Goal: Use online tool/utility: Utilize a website feature to perform a specific function

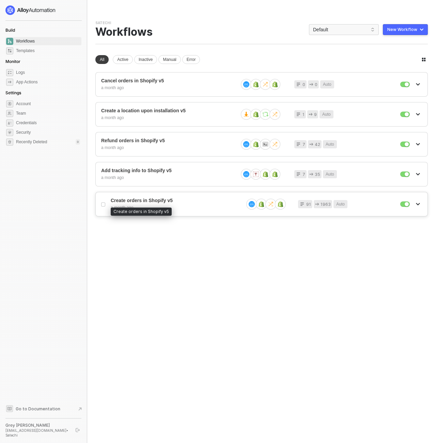
click at [170, 198] on span "Create orders in Shopify v5" at bounding box center [174, 201] width 127 height 6
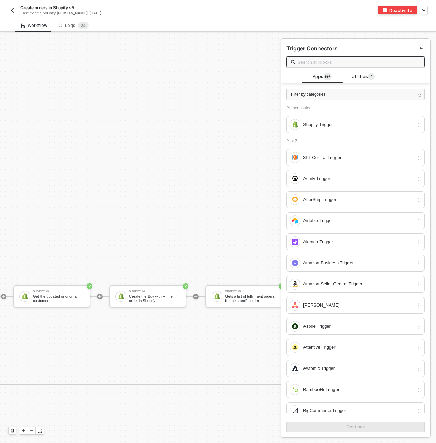
scroll to position [339, 1645]
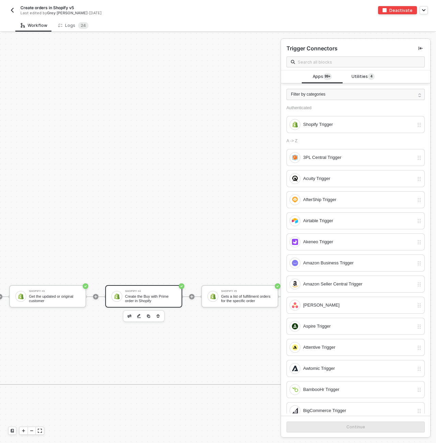
click at [162, 293] on div "Shopify #4 Create the Buy with Prime order in Shopify" at bounding box center [150, 296] width 51 height 13
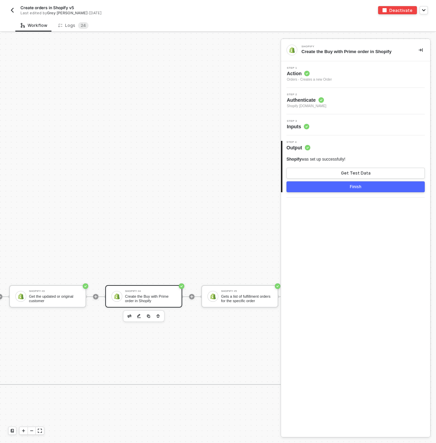
click at [299, 126] on span "Inputs" at bounding box center [297, 126] width 22 height 7
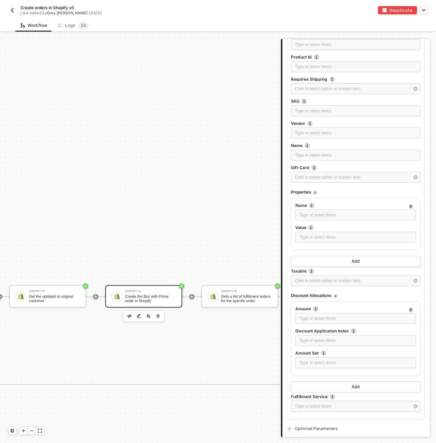
scroll to position [748, 0]
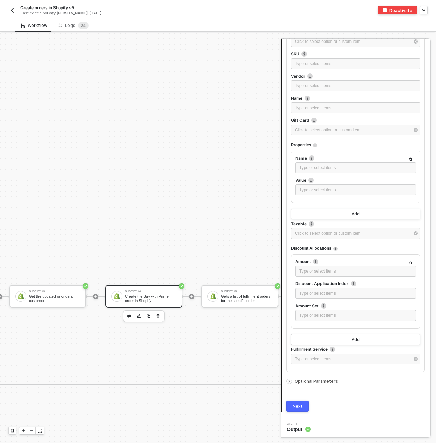
click at [301, 427] on span "Output" at bounding box center [298, 429] width 24 height 7
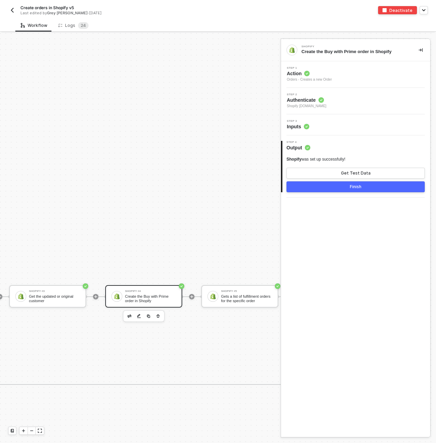
click at [292, 148] on span "Output" at bounding box center [298, 147] width 24 height 7
click at [300, 125] on span "Inputs" at bounding box center [297, 126] width 22 height 7
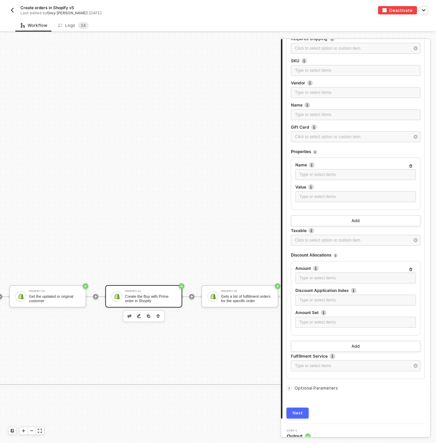
scroll to position [748, 0]
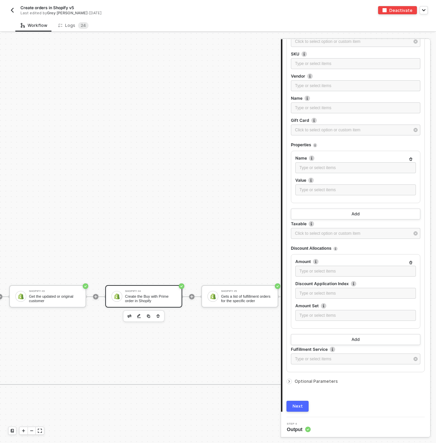
click at [286, 379] on div at bounding box center [290, 381] width 8 height 7
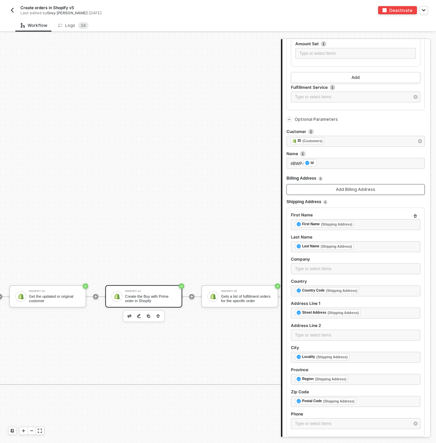
scroll to position [1009, 0]
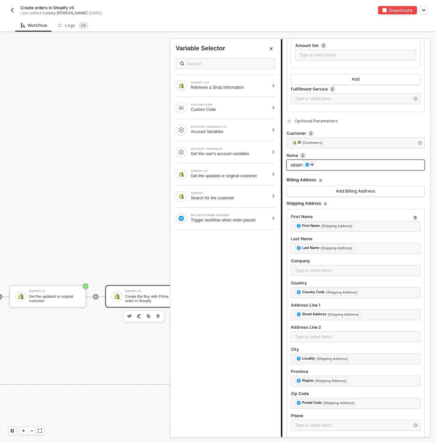
drag, startPoint x: 303, startPoint y: 165, endPoint x: 240, endPoint y: 165, distance: 63.6
click at [281, 165] on div "Shopify Create the Buy with Prime order in Shopify Step 1 Action Orders - Creat…" at bounding box center [355, 238] width 149 height 398
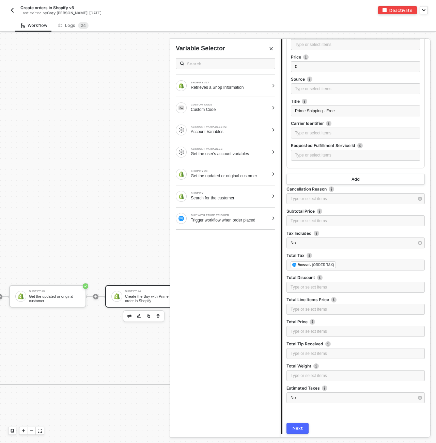
scroll to position [1968, 0]
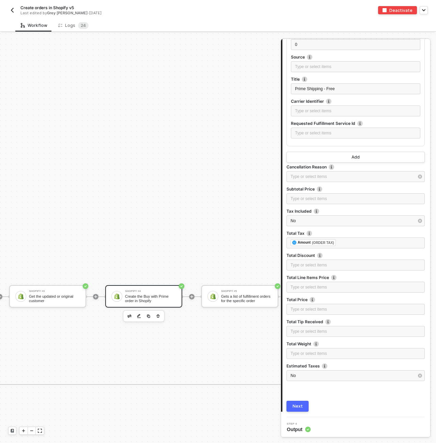
click at [299, 406] on div "Next" at bounding box center [297, 406] width 10 height 5
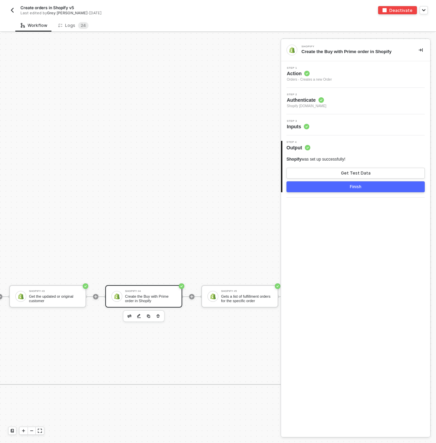
click at [353, 188] on div "Finish" at bounding box center [355, 186] width 12 height 5
